Goal: Task Accomplishment & Management: Complete application form

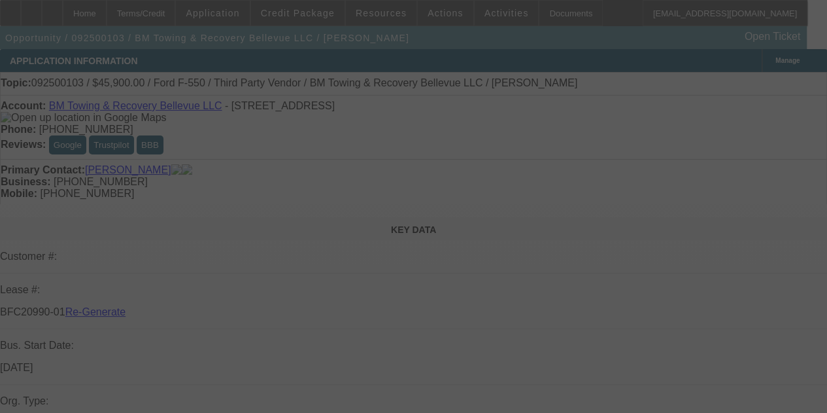
select select "3"
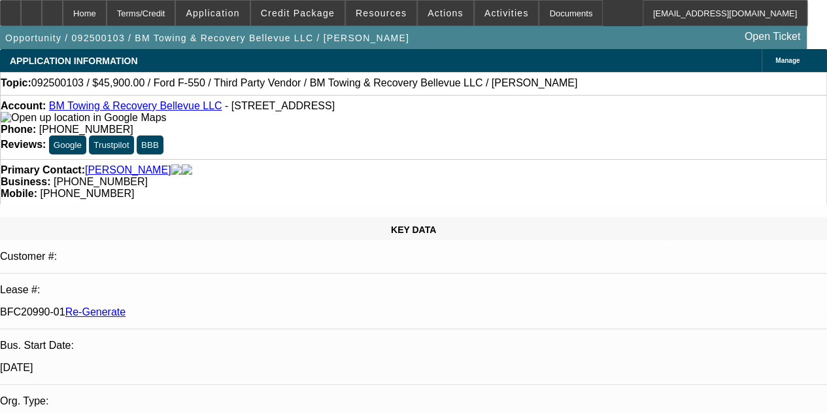
select select "0.15"
select select "2"
select select "0.1"
select select "4"
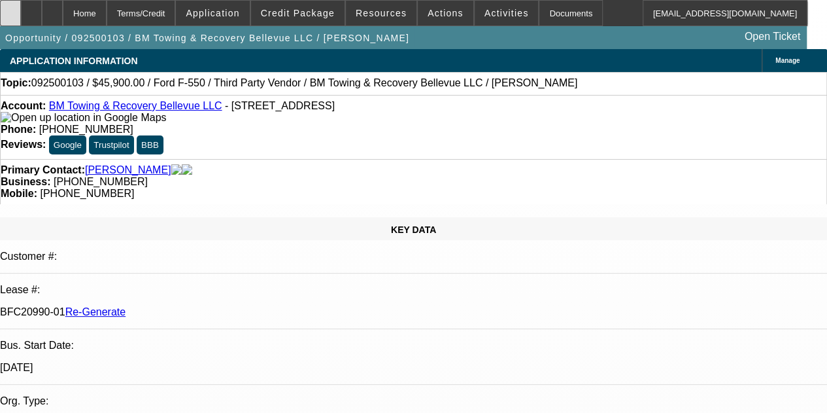
click at [20, 15] on div at bounding box center [10, 13] width 21 height 26
click at [63, 11] on div at bounding box center [52, 13] width 21 height 26
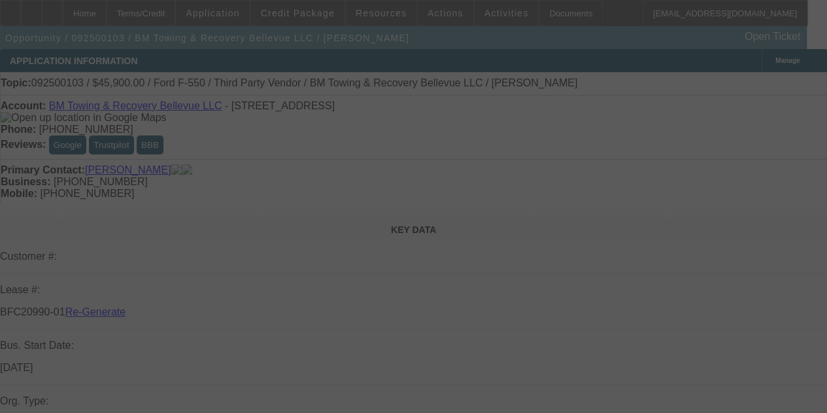
select select "3"
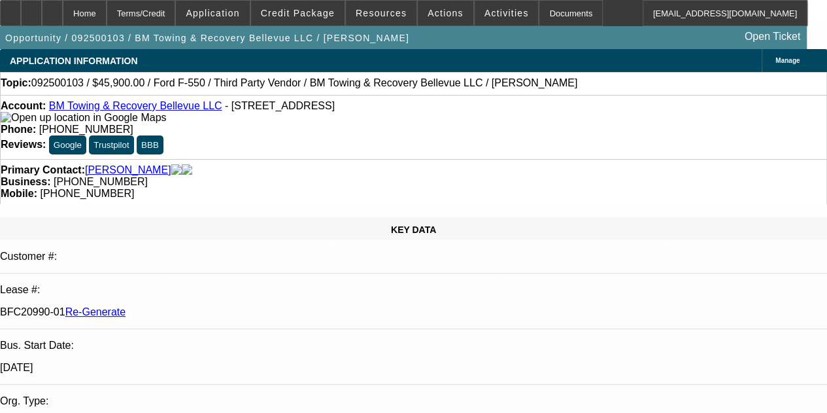
select select "0.15"
select select "2"
select select "0.1"
select select "4"
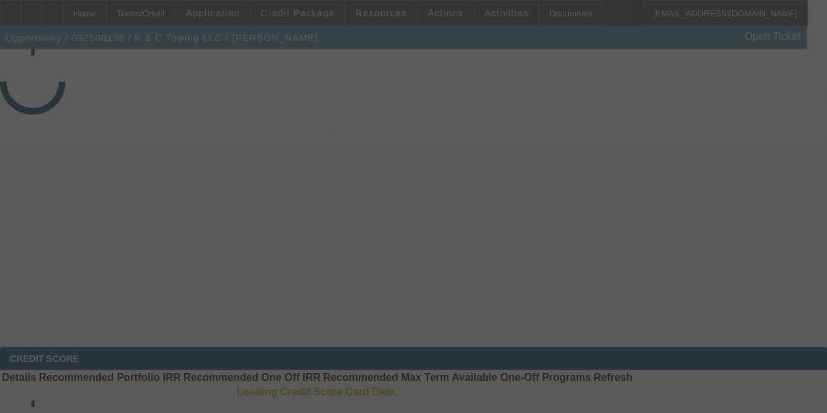
select select "3"
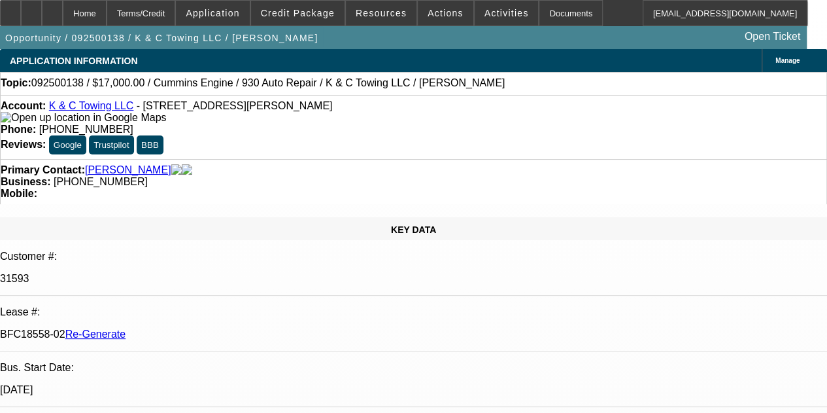
select select "0"
select select "2"
select select "0"
select select "6"
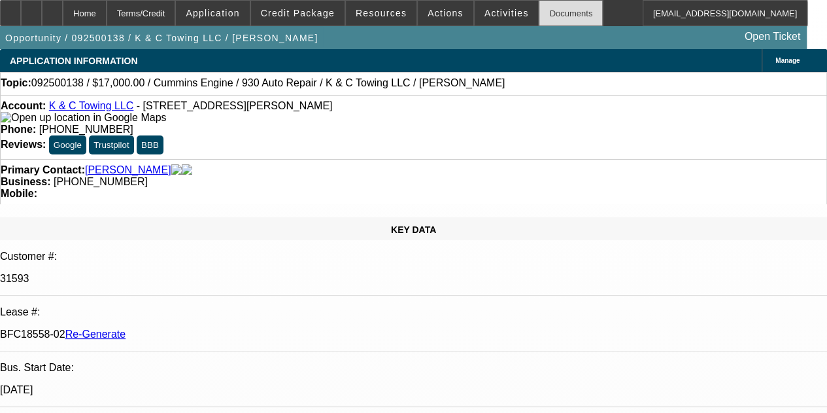
click at [539, 18] on div "Documents" at bounding box center [571, 13] width 64 height 26
click at [484, 10] on span "Activities" at bounding box center [506, 13] width 44 height 10
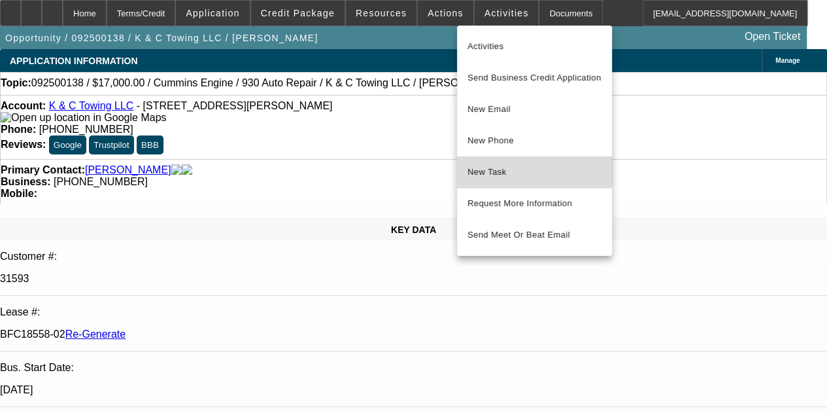
click at [484, 168] on span "New Task" at bounding box center [534, 172] width 134 height 16
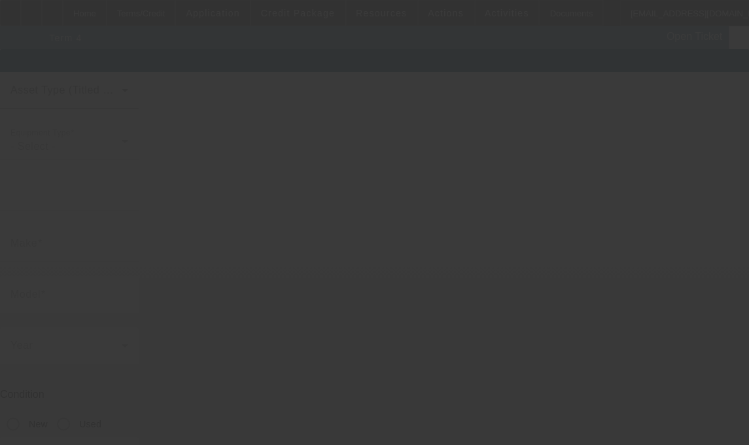
click at [394, 292] on div at bounding box center [374, 222] width 749 height 445
type input "3C7WRNDL1FG522015"
type input "Ram"
type input "5500"
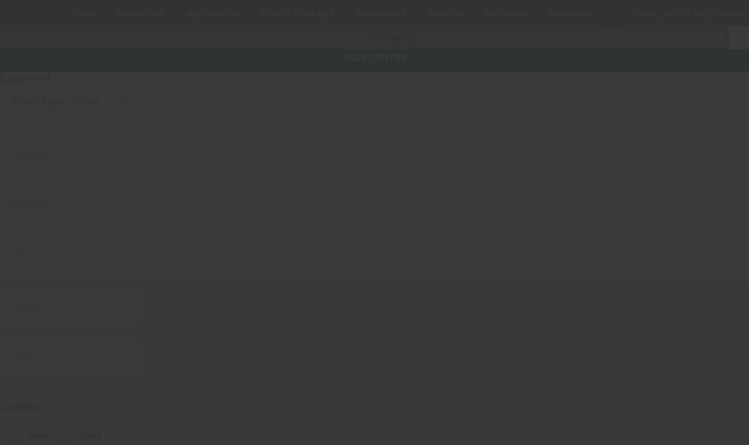
radio input "true"
type textarea "with"
type input "7025 Old Trail Rd"
type input "Unit 9263"
type input "Fort Wayne"
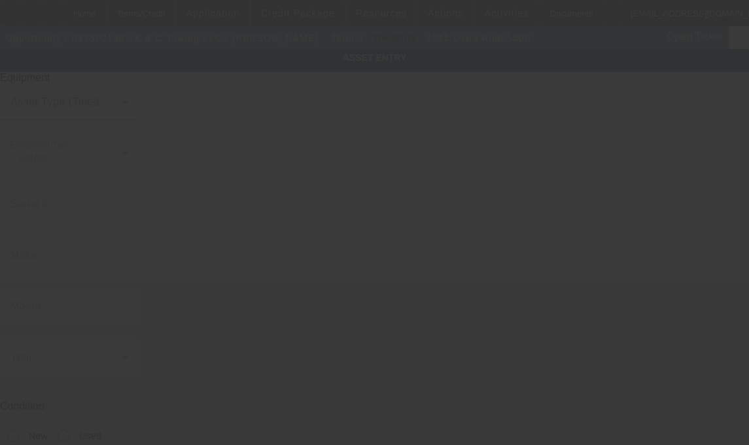
type input "46809"
type input "Allen"
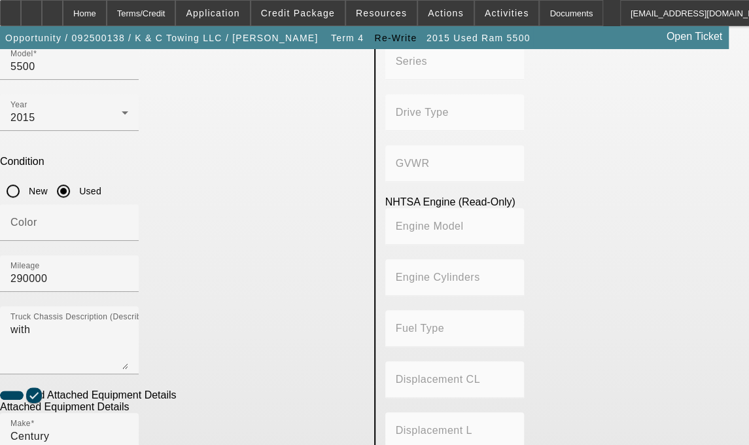
scroll to position [247, 0]
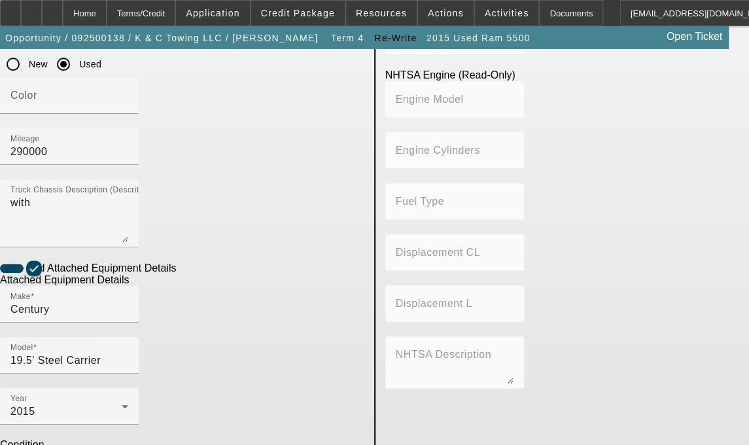
scroll to position [395, 0]
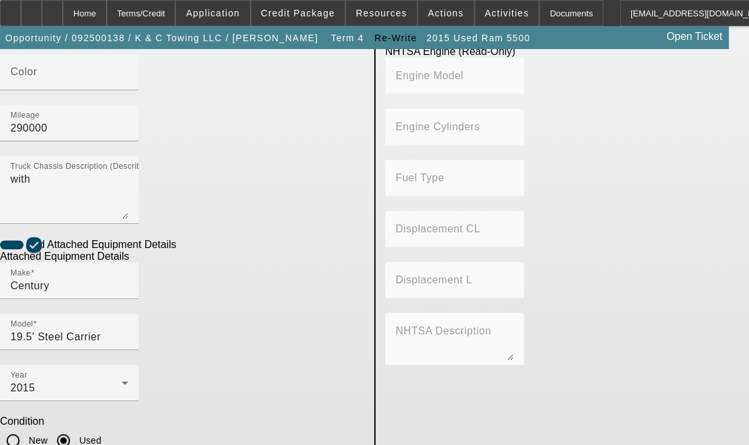
type input "195C10S11895HE14"
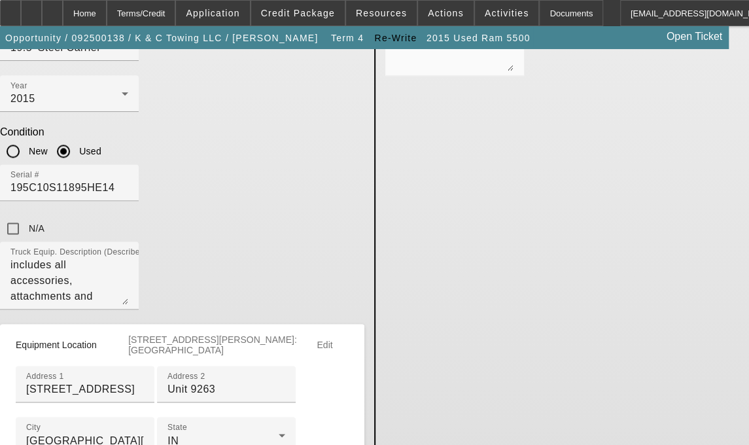
scroll to position [666, 0]
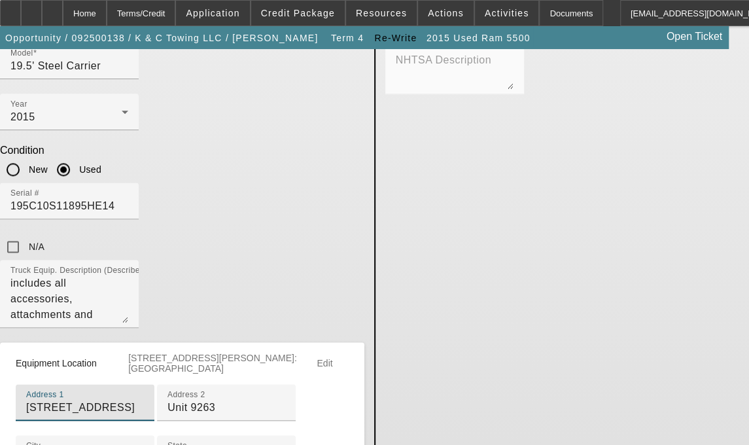
click at [144, 399] on input "7025 Old Trail Rd" at bounding box center [85, 407] width 118 height 16
type input "7025 Old Trail Rd Unit 9263"
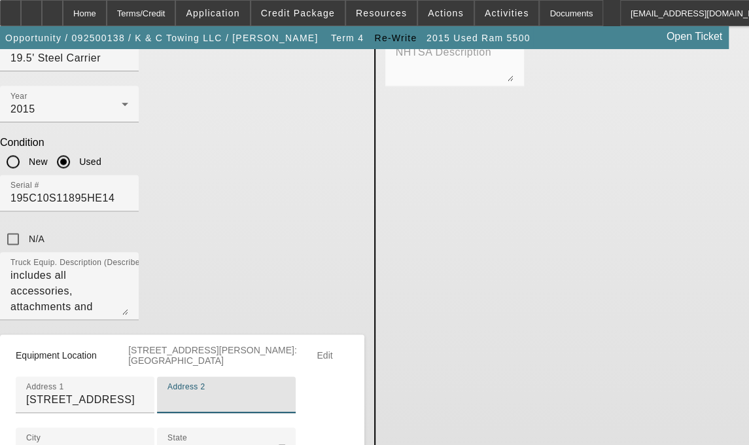
scroll to position [841, 0]
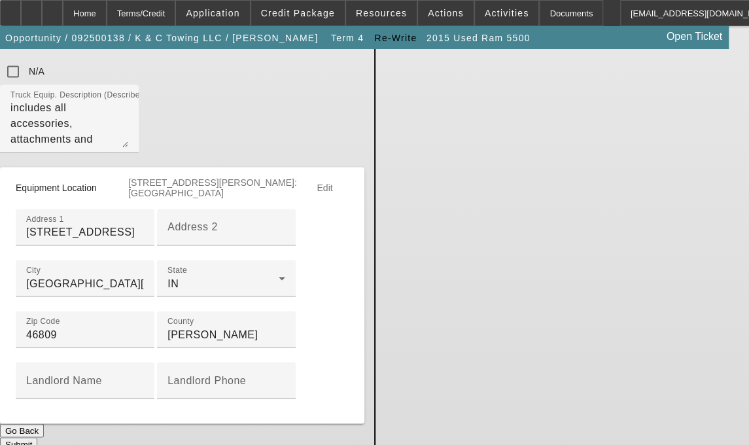
click at [37, 437] on button "Submit" at bounding box center [18, 444] width 37 height 14
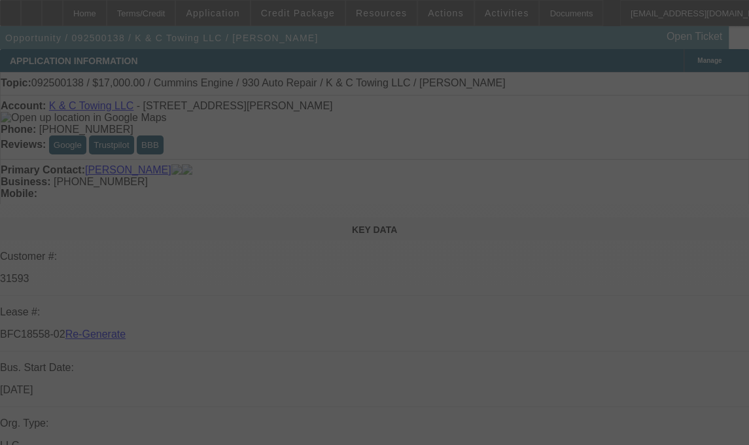
select select "3"
select select "0"
select select "2"
select select "0"
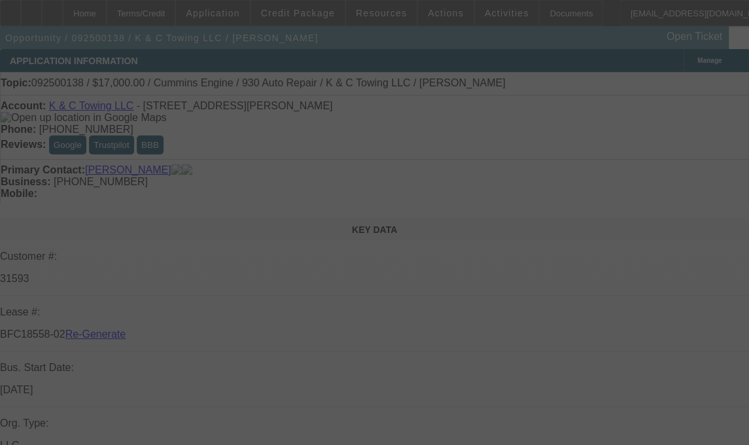
select select "6"
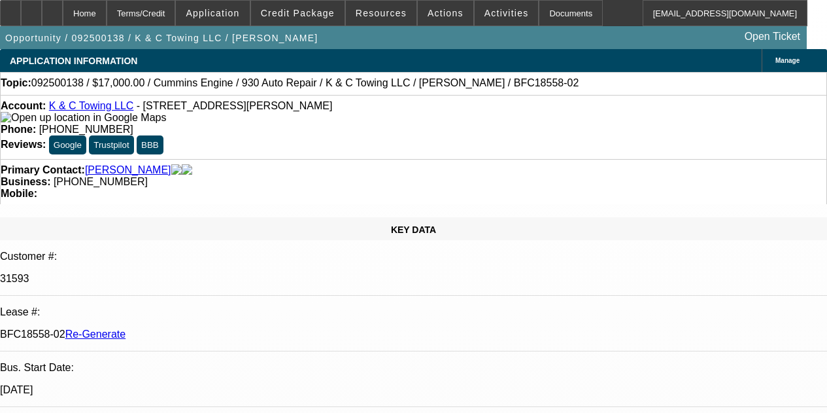
select select "3"
select select "0"
select select "2"
select select "0"
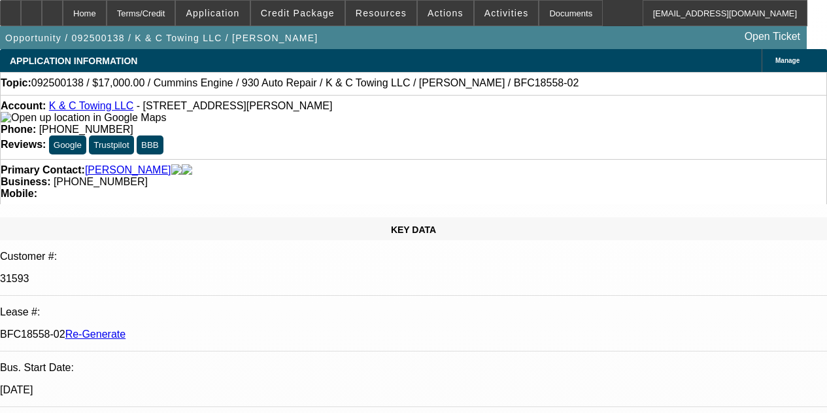
select select "6"
click at [539, 6] on div "Documents" at bounding box center [571, 13] width 64 height 26
